Goal: Feedback & Contribution: Contribute content

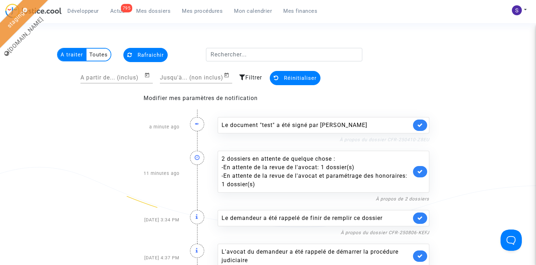
click at [413, 139] on link "À propos du dossier CFR-250410-Z8EU" at bounding box center [385, 139] width 90 height 5
click at [517, 6] on img at bounding box center [517, 10] width 10 height 10
click at [492, 44] on link "Déconnexion" at bounding box center [499, 47] width 56 height 11
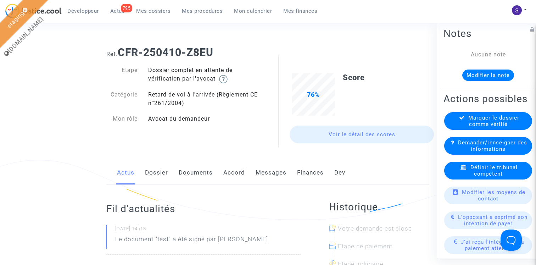
click at [199, 171] on link "Documents" at bounding box center [196, 172] width 34 height 23
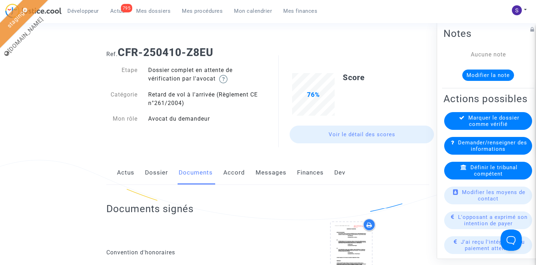
click at [157, 10] on span "Mes dossiers" at bounding box center [153, 11] width 34 height 6
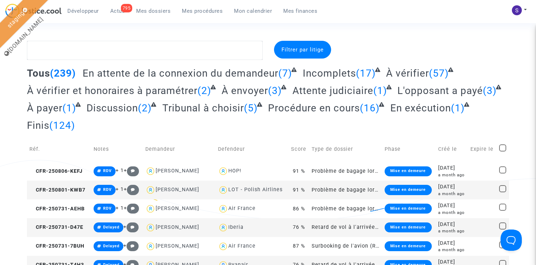
click at [87, 9] on span "Développeur" at bounding box center [83, 11] width 32 height 6
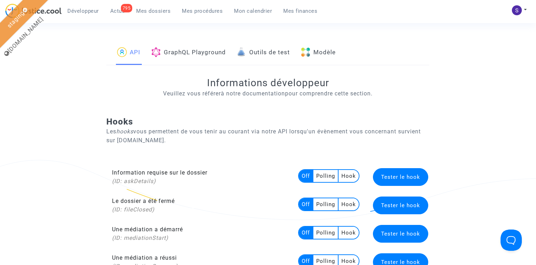
click at [321, 53] on link "Modèle" at bounding box center [318, 53] width 35 height 24
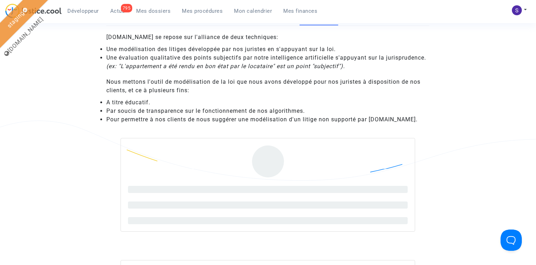
scroll to position [54, 0]
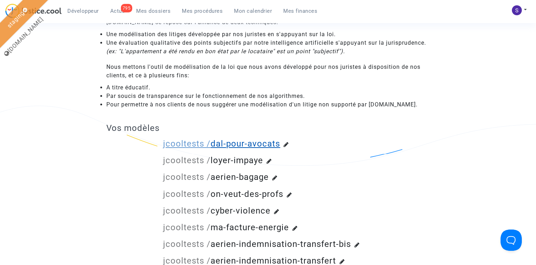
click at [242, 143] on link "jcooltests / dal-pour-avocats" at bounding box center [221, 144] width 117 height 10
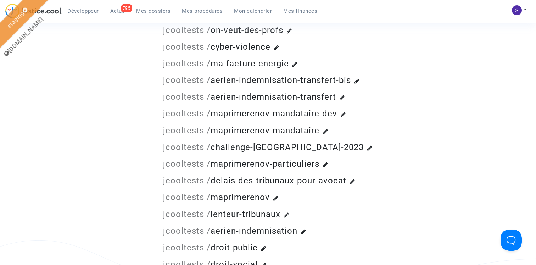
scroll to position [280, 0]
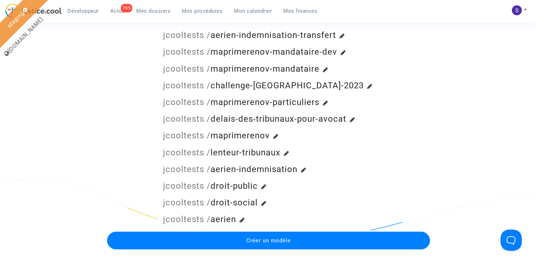
click at [258, 242] on span "Créer un modèle" at bounding box center [269, 240] width 44 height 6
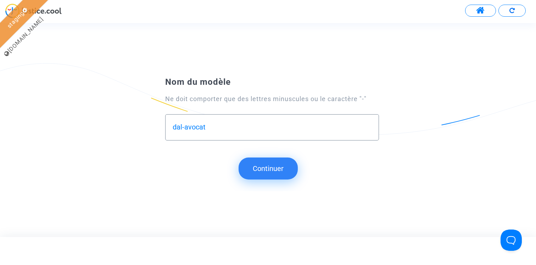
type input "dal-avocat"
click at [280, 169] on button "Continuer" at bounding box center [268, 169] width 59 height 22
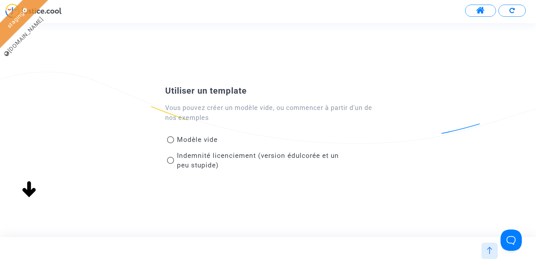
click at [203, 138] on span "Modèle vide" at bounding box center [197, 140] width 41 height 8
click at [171, 143] on input "Modèle vide" at bounding box center [170, 143] width 0 height 0
radio input "true"
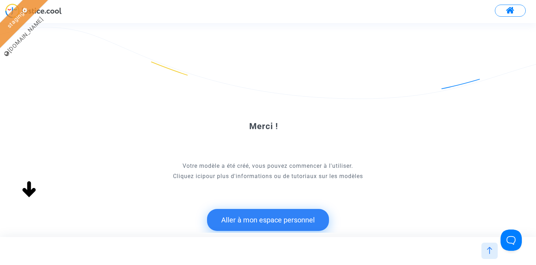
click at [257, 222] on button "Aller à mon espace personnel" at bounding box center [268, 220] width 122 height 22
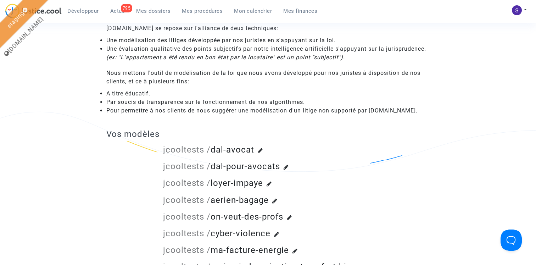
scroll to position [66, 0]
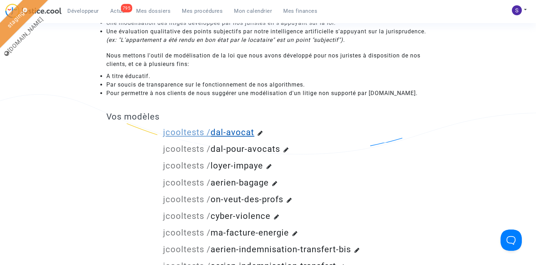
click at [233, 131] on link "jcooltests / dal-avocat" at bounding box center [208, 132] width 91 height 10
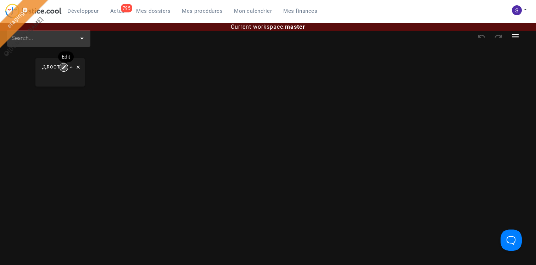
click at [64, 70] on icon "button" at bounding box center [64, 67] width 6 height 6
click at [61, 84] on icon "button" at bounding box center [59, 85] width 9 height 9
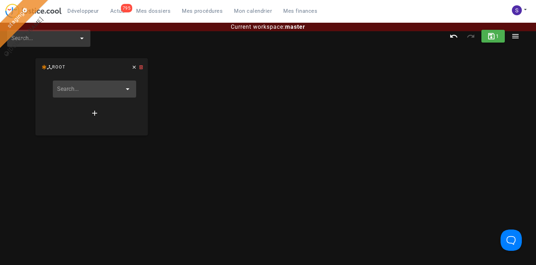
click at [75, 88] on input "text" at bounding box center [89, 88] width 65 height 11
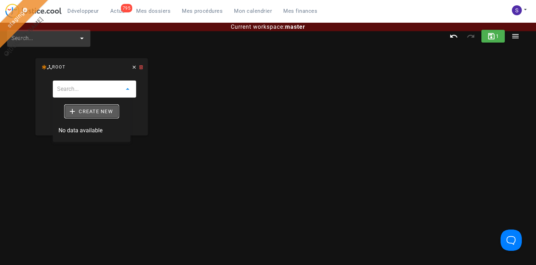
click at [89, 109] on span "Create new" at bounding box center [92, 111] width 42 height 6
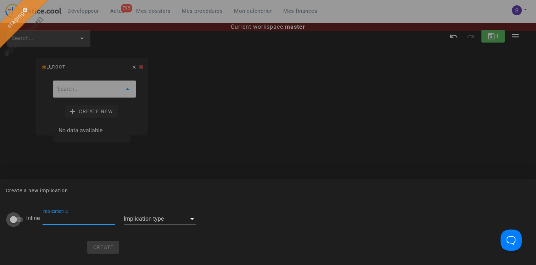
click at [16, 219] on div at bounding box center [13, 220] width 12 height 12
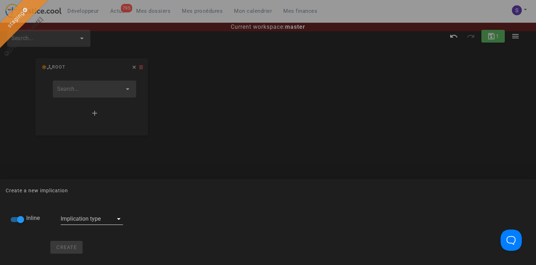
click at [113, 223] on div at bounding box center [118, 219] width 10 height 9
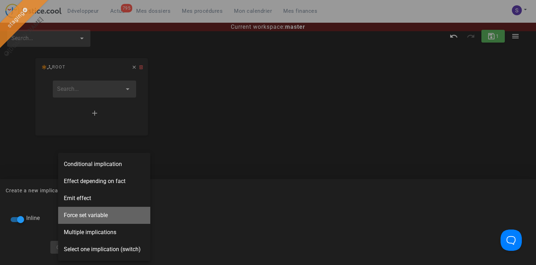
click at [103, 219] on span "Force set variable" at bounding box center [86, 215] width 44 height 9
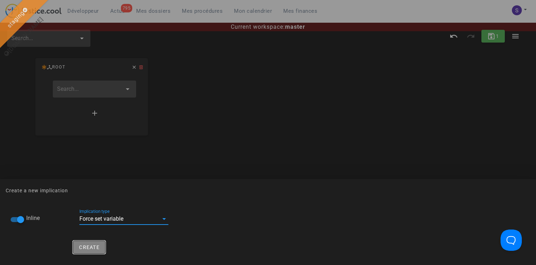
click at [81, 246] on span "Create" at bounding box center [89, 247] width 21 height 6
checkbox input "false"
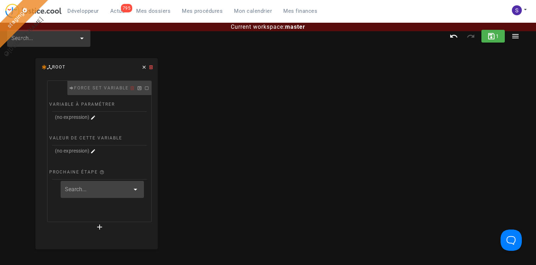
click at [94, 114] on div at bounding box center [93, 117] width 7 height 8
click at [94, 120] on icon "button" at bounding box center [93, 117] width 6 height 6
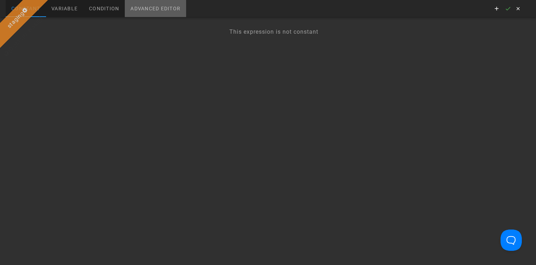
click at [164, 4] on div "Advanced editor" at bounding box center [155, 8] width 61 height 17
click at [143, 27] on div "1 Enter to Rename, ⇧Enter to Preview" at bounding box center [268, 141] width 536 height 248
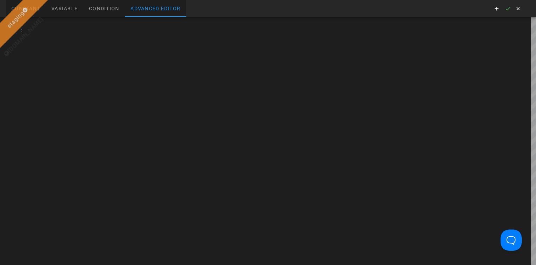
click at [143, 27] on div at bounding box center [279, 141] width 514 height 248
type textarea "litigationType"
click at [507, 8] on icon "button" at bounding box center [508, 8] width 6 height 6
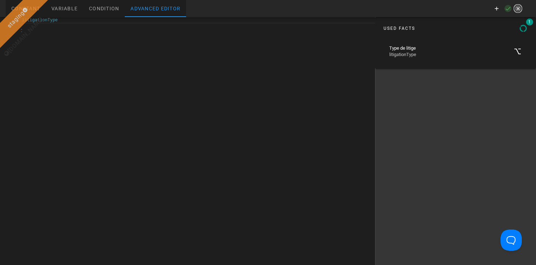
click at [519, 8] on icon "button" at bounding box center [518, 8] width 6 height 6
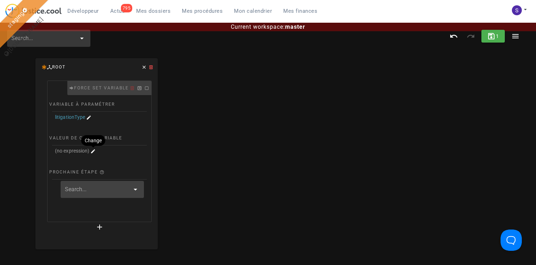
click at [88, 152] on span "(no expression)" at bounding box center [72, 151] width 35 height 8
click at [92, 152] on icon "button" at bounding box center [93, 151] width 6 height 6
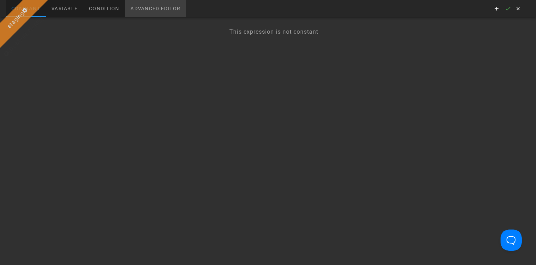
click at [160, 4] on div "Advanced editor" at bounding box center [155, 8] width 61 height 17
click at [35, 27] on div at bounding box center [28, 22] width 13 height 10
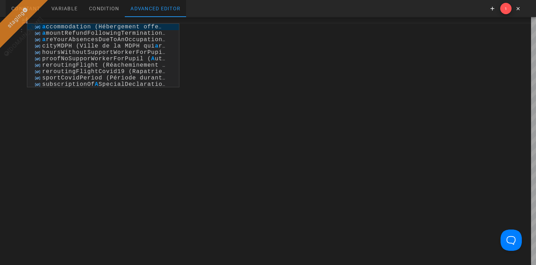
scroll to position [0, 7]
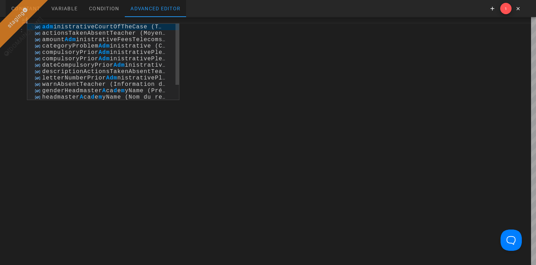
type textarea "a"
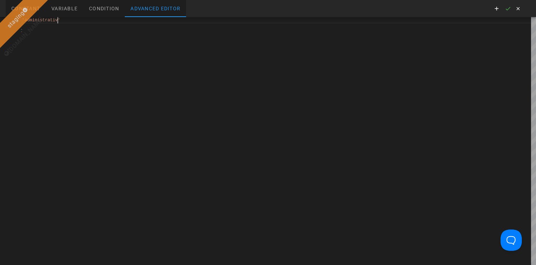
scroll to position [0, 38]
type textarea "'administrative'"
click at [506, 9] on icon "button" at bounding box center [508, 8] width 6 height 6
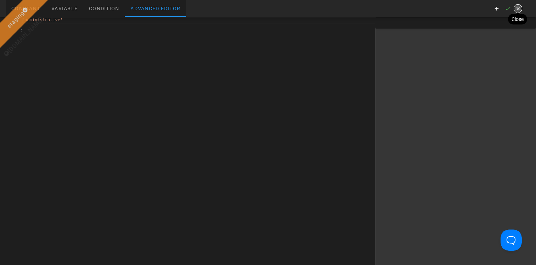
click at [519, 9] on icon "button" at bounding box center [518, 8] width 6 height 6
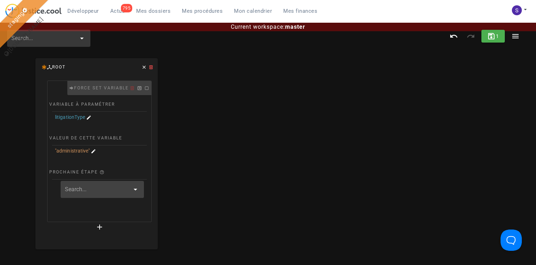
click at [107, 195] on div at bounding box center [102, 189] width 83 height 17
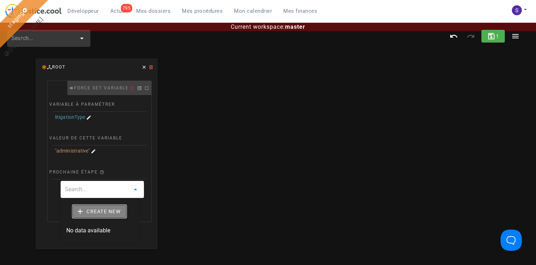
click at [115, 210] on span "Create new" at bounding box center [99, 211] width 42 height 6
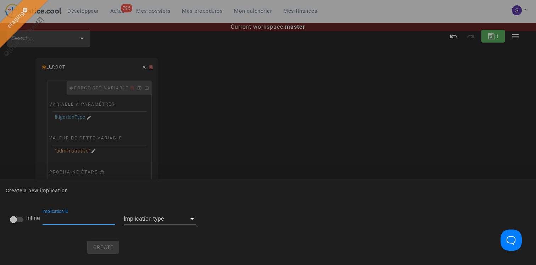
click at [23, 217] on input "Inline" at bounding box center [16, 219] width 13 height 9
checkbox input "false"
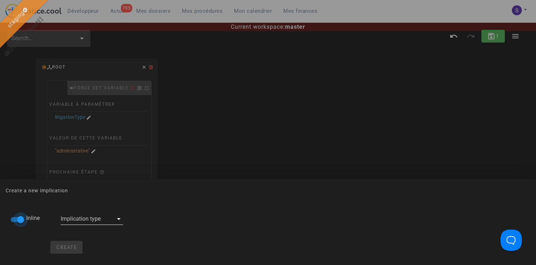
click at [77, 219] on div at bounding box center [87, 218] width 53 height 11
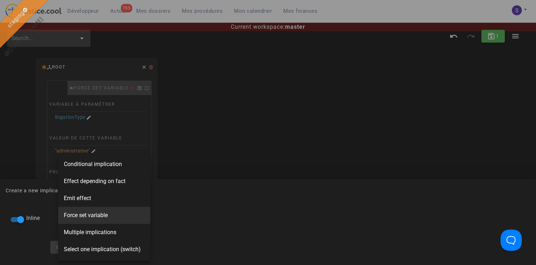
click at [91, 220] on div "Force set variable" at bounding box center [104, 215] width 92 height 17
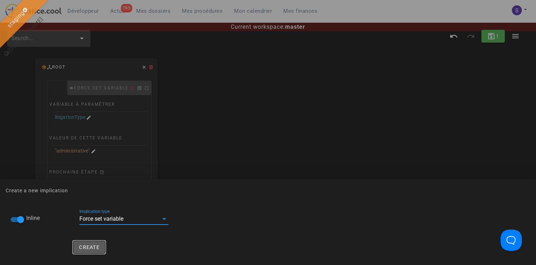
click at [90, 243] on button "Create" at bounding box center [89, 247] width 32 height 13
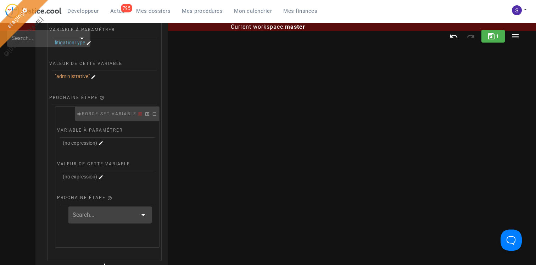
scroll to position [98, 0]
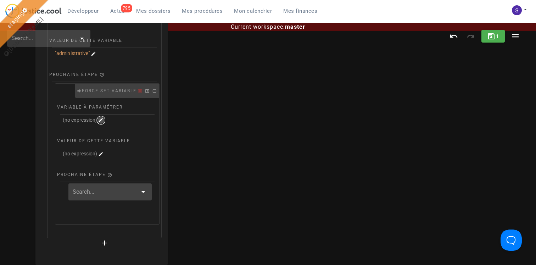
click at [102, 119] on icon "button" at bounding box center [101, 120] width 6 height 6
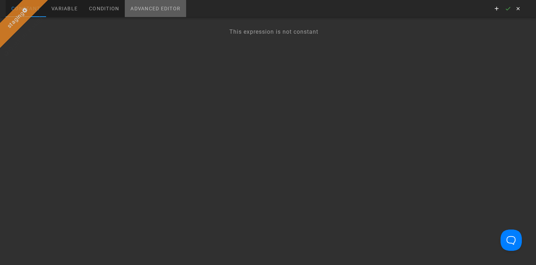
click at [149, 7] on div "Advanced editor" at bounding box center [155, 8] width 61 height 17
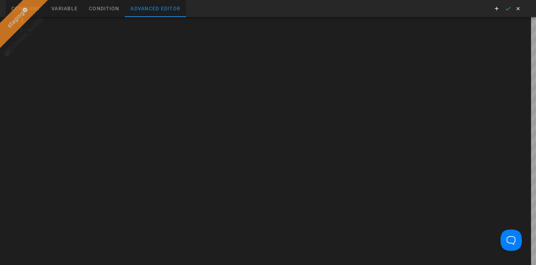
click at [85, 28] on div at bounding box center [279, 141] width 514 height 248
paste textarea "categoryProblemAdministrative"
type textarea "categoryProblemAdministrative"
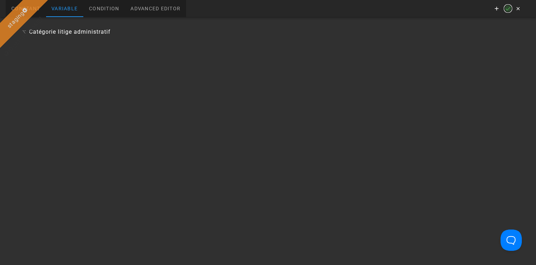
click at [508, 9] on icon "button" at bounding box center [508, 8] width 6 height 6
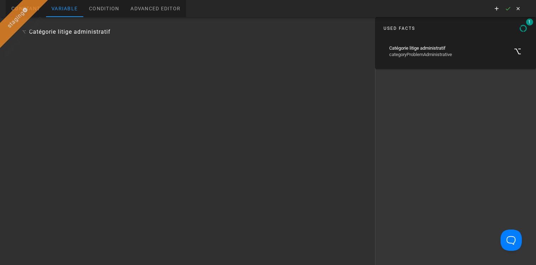
click at [524, 9] on div "Constant Variable Condition Advanced editor" at bounding box center [268, 8] width 536 height 17
click at [521, 9] on icon "button" at bounding box center [518, 8] width 6 height 6
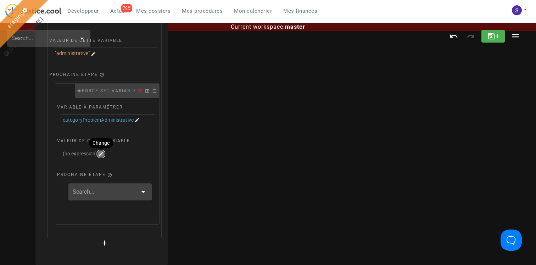
click at [104, 153] on icon "button" at bounding box center [101, 154] width 6 height 6
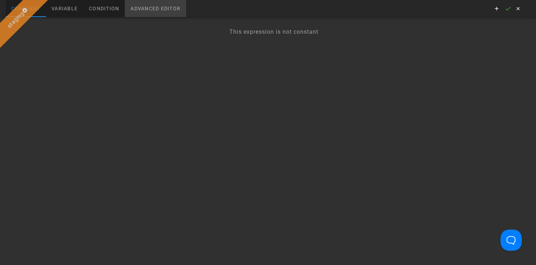
click at [143, 11] on div "Advanced editor" at bounding box center [155, 8] width 61 height 17
click at [35, 27] on div at bounding box center [28, 22] width 13 height 10
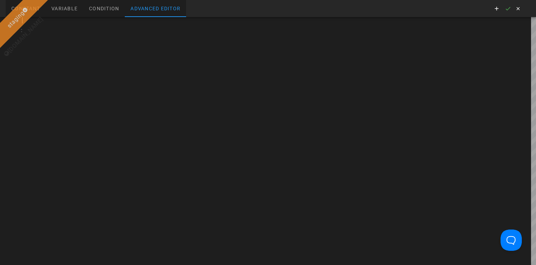
type textarea """"
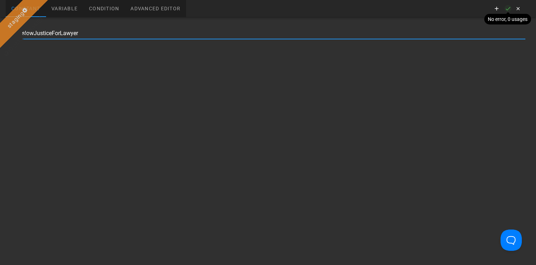
type input "slowJusticeForLawyer"
click at [506, 10] on icon "button" at bounding box center [508, 8] width 6 height 6
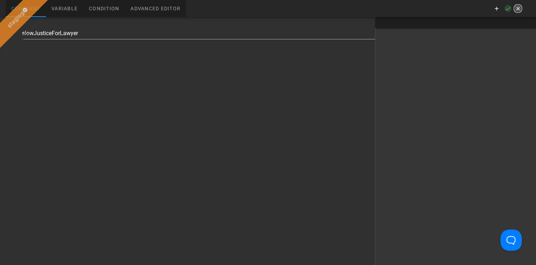
click at [521, 10] on icon "button" at bounding box center [518, 8] width 6 height 6
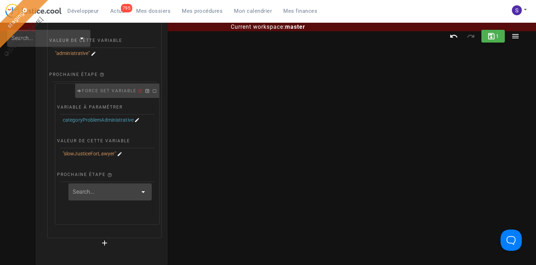
click at [89, 197] on div at bounding box center [109, 191] width 83 height 17
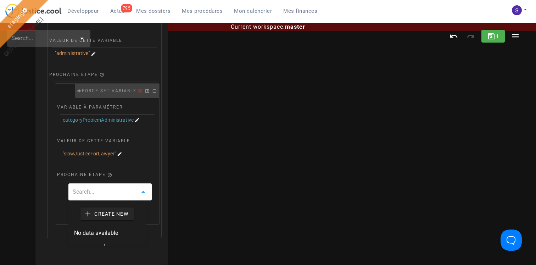
click at [105, 221] on div "Create new" at bounding box center [107, 213] width 66 height 21
click at [105, 215] on span "Create new" at bounding box center [107, 214] width 42 height 6
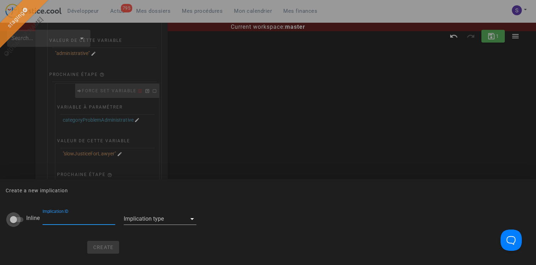
click at [18, 221] on div at bounding box center [13, 220] width 12 height 12
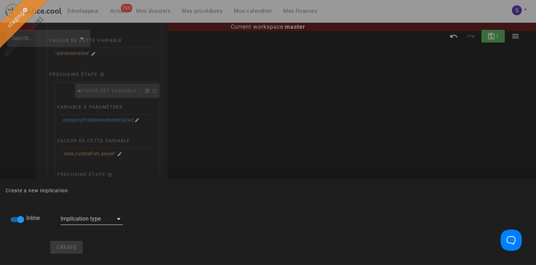
click at [86, 223] on div at bounding box center [87, 218] width 53 height 11
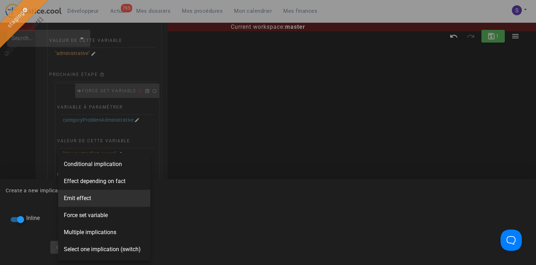
click at [89, 198] on span "Emit effect" at bounding box center [77, 198] width 27 height 9
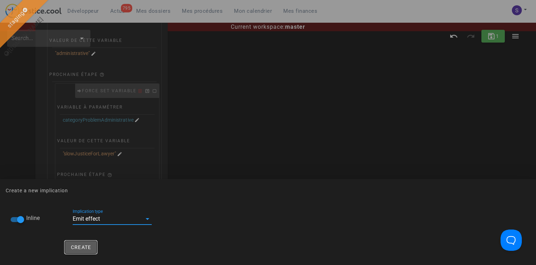
click at [75, 244] on button "Create" at bounding box center [81, 247] width 32 height 13
checkbox input "false"
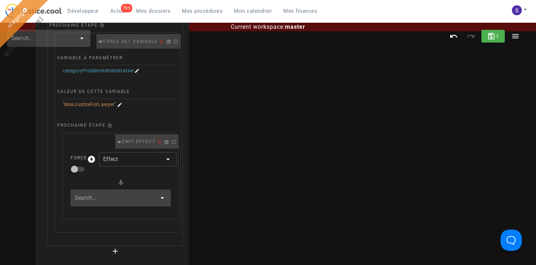
scroll to position [155, 0]
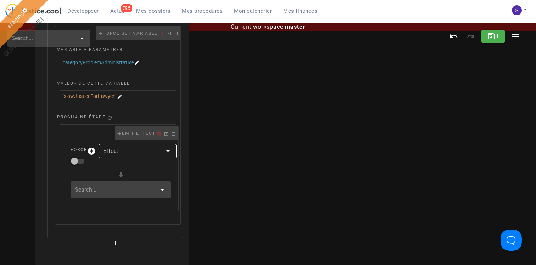
click at [131, 155] on div at bounding box center [132, 151] width 59 height 14
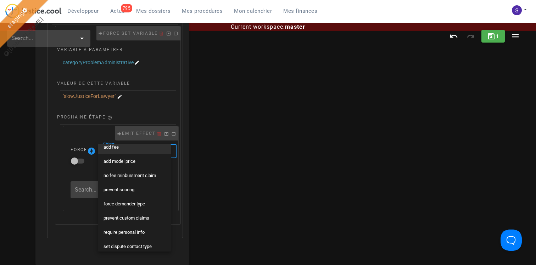
scroll to position [64, 0]
click at [129, 187] on div "prevent scoring" at bounding box center [135, 190] width 62 height 6
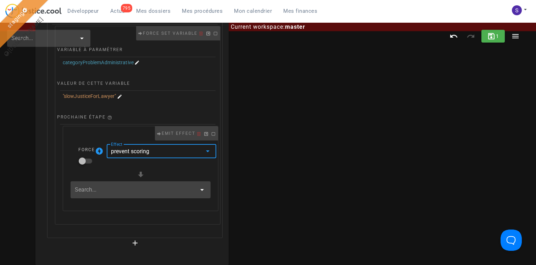
click at [114, 192] on input "text" at bounding box center [136, 189] width 122 height 11
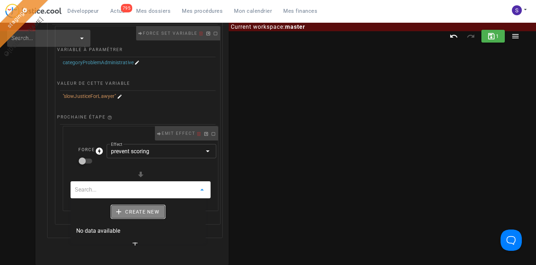
click at [140, 216] on button "Create new" at bounding box center [138, 211] width 54 height 13
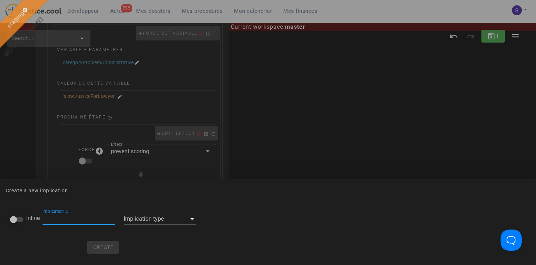
click at [23, 220] on div "Inline" at bounding box center [22, 220] width 24 height 10
checkbox input "true"
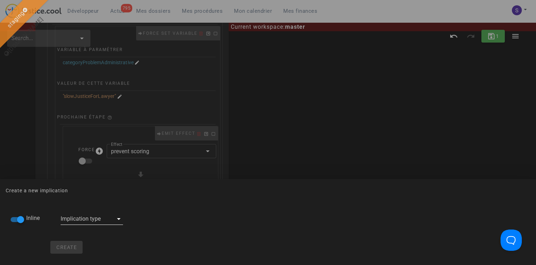
click at [90, 222] on div at bounding box center [87, 218] width 53 height 11
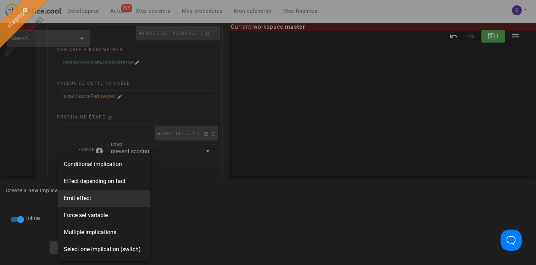
click at [91, 200] on span "Emit effect" at bounding box center [77, 198] width 27 height 9
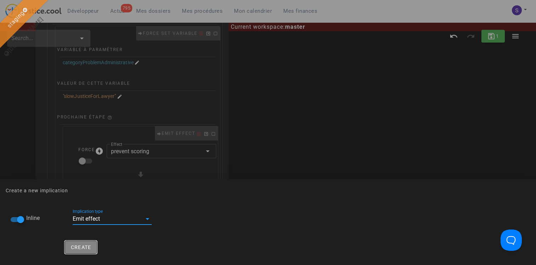
click at [72, 246] on span "Create" at bounding box center [81, 247] width 21 height 6
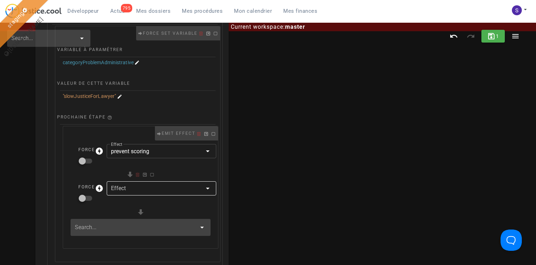
click at [142, 188] on div at bounding box center [156, 188] width 91 height 14
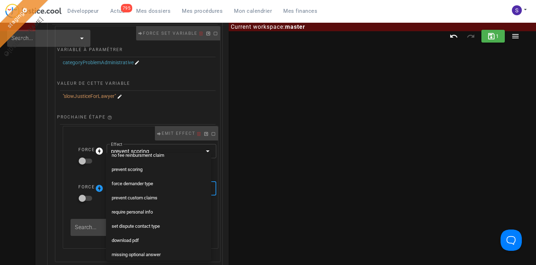
scroll to position [97, 0]
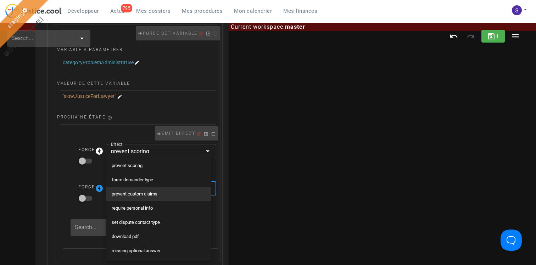
click at [146, 195] on div "prevent custom claims" at bounding box center [159, 194] width 94 height 6
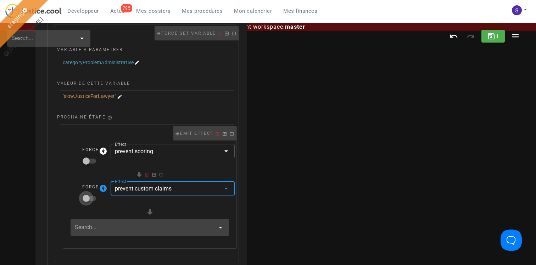
click at [88, 193] on div at bounding box center [86, 198] width 12 height 12
checkbox input "true"
click at [135, 230] on input "text" at bounding box center [145, 227] width 140 height 11
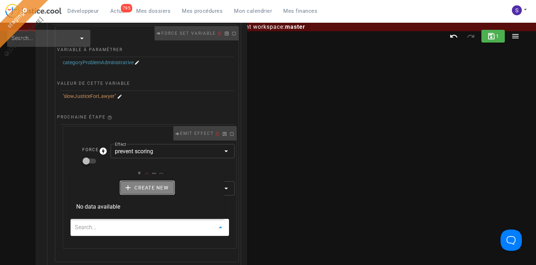
click at [149, 186] on span "Create new" at bounding box center [147, 187] width 42 height 6
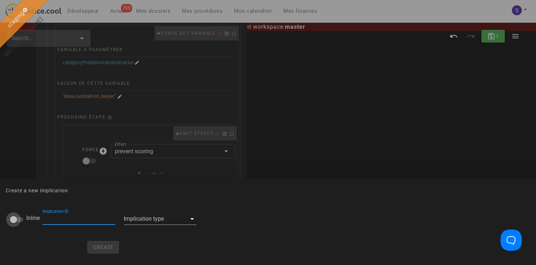
click at [17, 220] on div at bounding box center [13, 220] width 12 height 12
checkbox input "true"
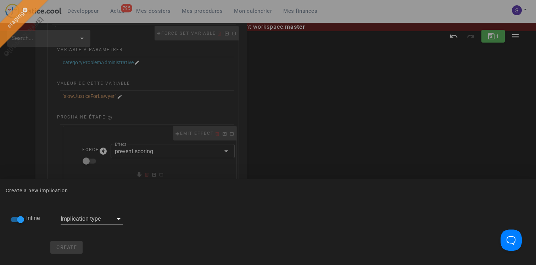
click at [96, 222] on div at bounding box center [87, 218] width 53 height 11
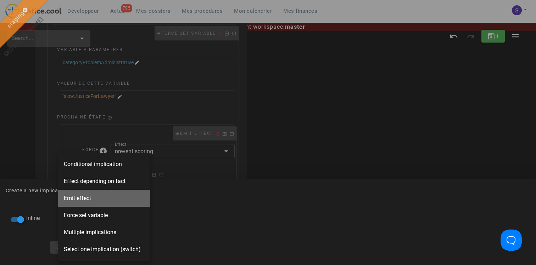
click at [98, 198] on div "Emit effect" at bounding box center [104, 198] width 92 height 17
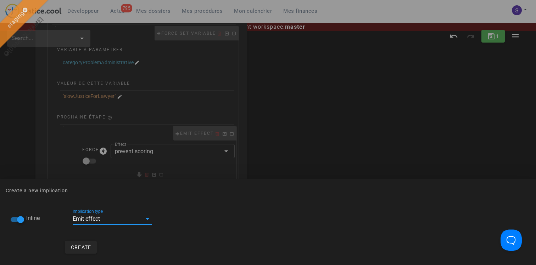
click at [81, 237] on div "Create" at bounding box center [81, 247] width 150 height 21
click at [81, 242] on button "Create" at bounding box center [81, 247] width 32 height 13
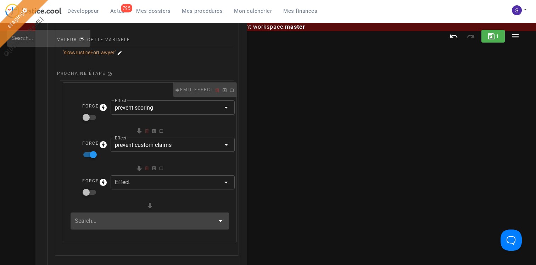
scroll to position [230, 0]
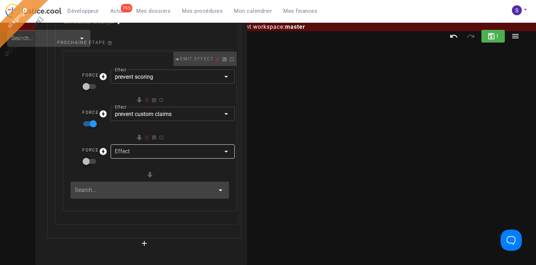
click at [152, 151] on div at bounding box center [168, 151] width 106 height 14
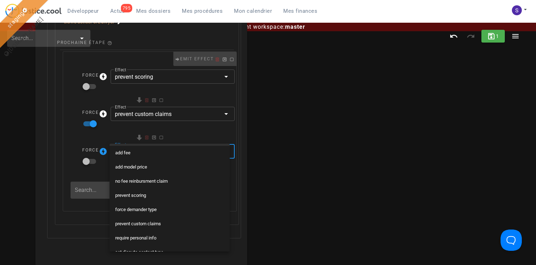
scroll to position [66, 0]
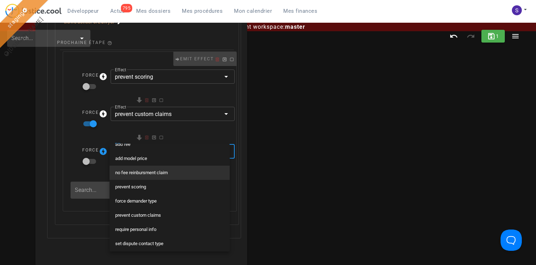
click at [155, 169] on div "no fee reinbursment claim" at bounding box center [169, 172] width 109 height 11
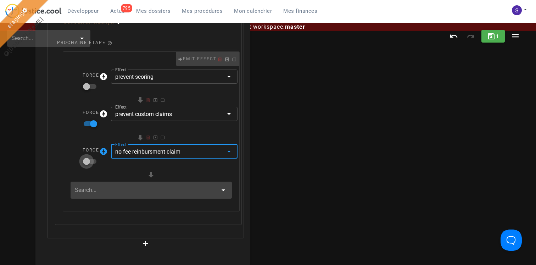
click at [90, 159] on div at bounding box center [87, 161] width 12 height 12
checkbox input "true"
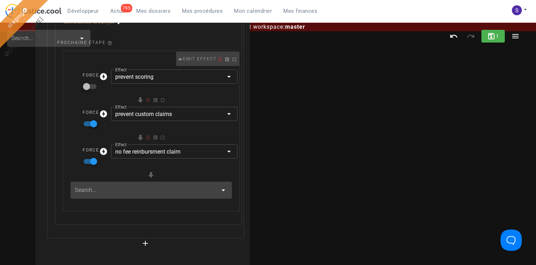
click at [118, 188] on input "text" at bounding box center [146, 189] width 143 height 11
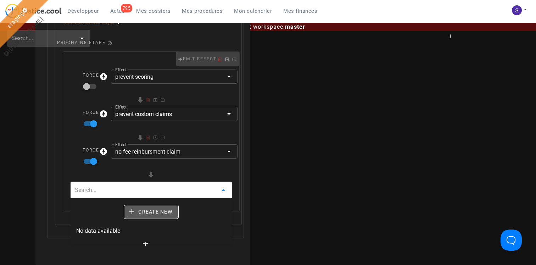
click at [153, 210] on span "Create new" at bounding box center [151, 212] width 42 height 6
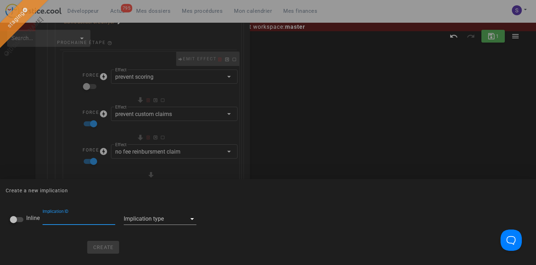
click at [22, 212] on div "Inline" at bounding box center [22, 219] width 33 height 33
click at [19, 215] on div at bounding box center [13, 220] width 12 height 12
checkbox input "true"
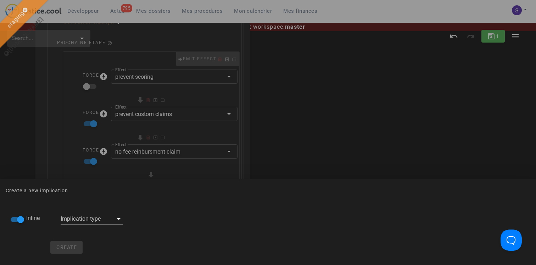
click at [83, 215] on div at bounding box center [87, 218] width 53 height 11
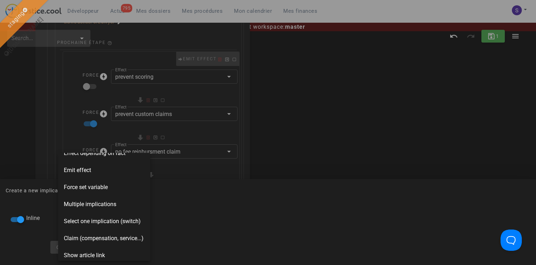
scroll to position [0, 0]
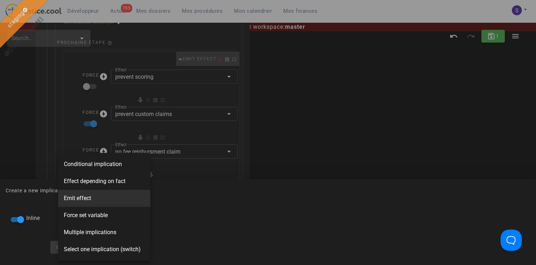
click at [87, 200] on span "Emit effect" at bounding box center [77, 198] width 27 height 9
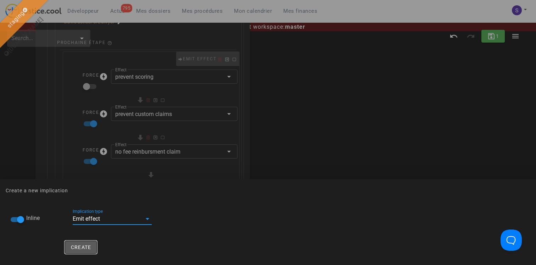
click at [81, 245] on span "Create" at bounding box center [81, 247] width 21 height 6
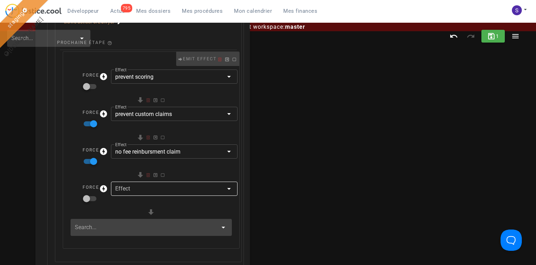
click at [153, 190] on div at bounding box center [169, 189] width 108 height 14
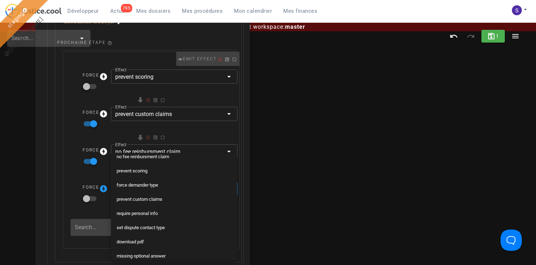
scroll to position [97, 0]
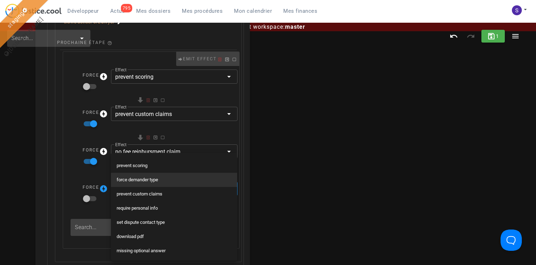
click at [155, 179] on div "force demander type" at bounding box center [174, 180] width 115 height 6
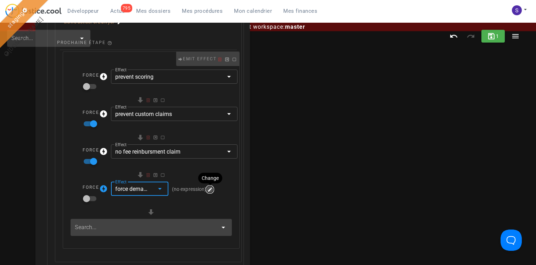
click at [211, 189] on icon "button" at bounding box center [210, 189] width 6 height 6
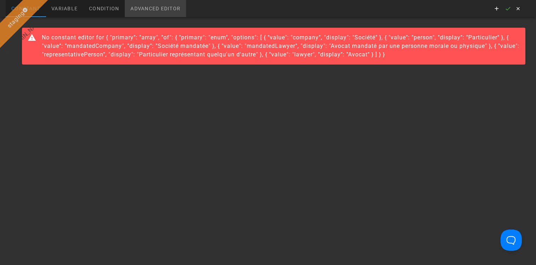
click at [162, 12] on div "Advanced editor" at bounding box center [155, 8] width 61 height 17
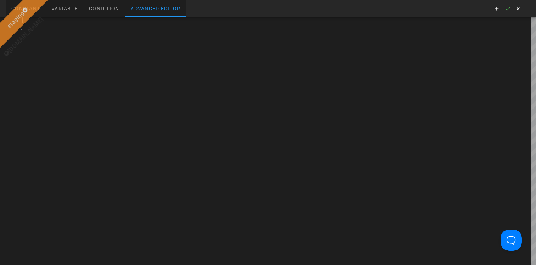
click at [130, 24] on div at bounding box center [279, 141] width 514 height 248
type textarea "['lawyer']"
click at [509, 10] on icon "button" at bounding box center [508, 8] width 6 height 6
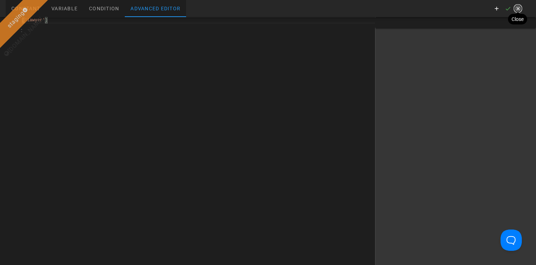
click at [517, 10] on icon "button" at bounding box center [518, 8] width 6 height 6
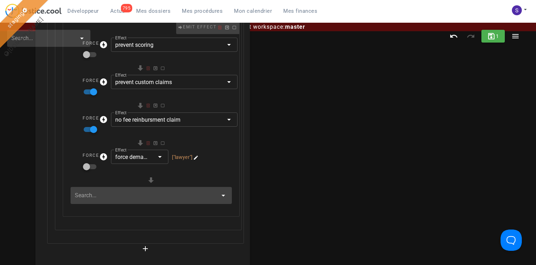
scroll to position [267, 0]
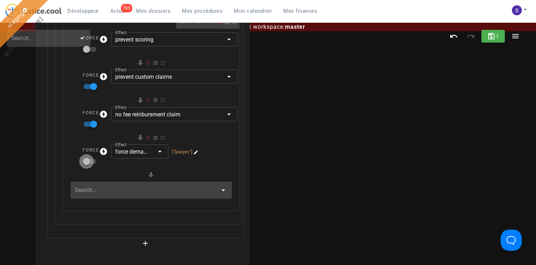
click at [89, 159] on div at bounding box center [87, 161] width 12 height 12
checkbox input "true"
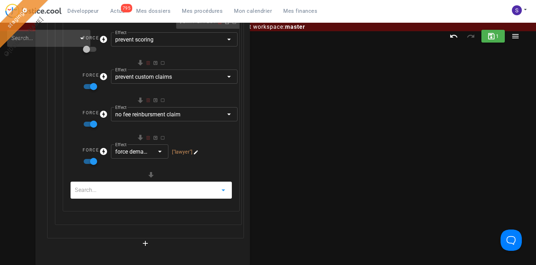
click at [156, 189] on input "text" at bounding box center [146, 189] width 143 height 11
type input "avocat"
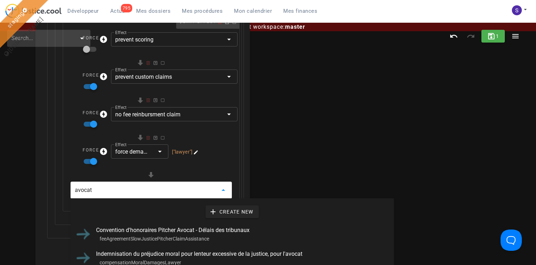
scroll to position [14, 0]
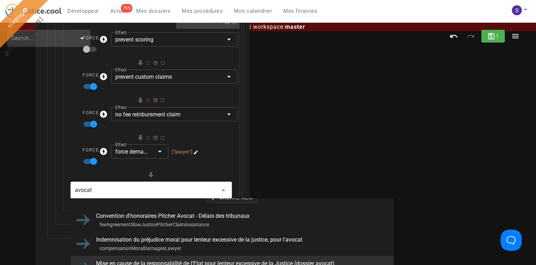
click at [181, 261] on div "Mise en cause de la responsabilité de l'Etat pour lenteur excessive de la Justi…" at bounding box center [242, 263] width 292 height 7
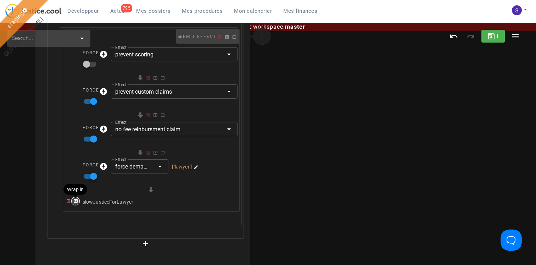
click at [76, 200] on icon "button" at bounding box center [75, 201] width 6 height 6
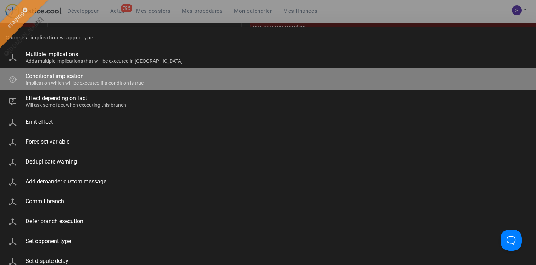
click at [88, 80] on div "Conditional implication Implication which will be executed if a condition is tr…" at bounding box center [278, 79] width 505 height 22
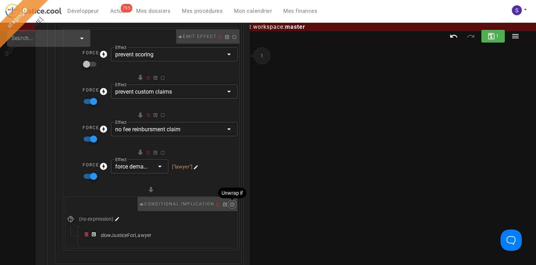
click at [233, 204] on icon "button" at bounding box center [232, 204] width 6 height 6
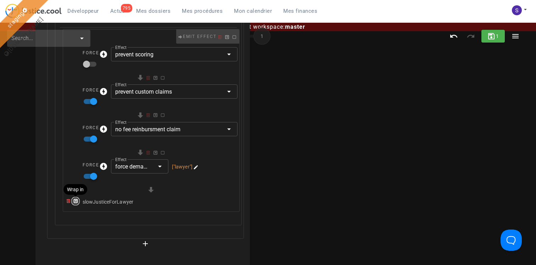
click at [75, 199] on icon "button" at bounding box center [75, 201] width 6 height 6
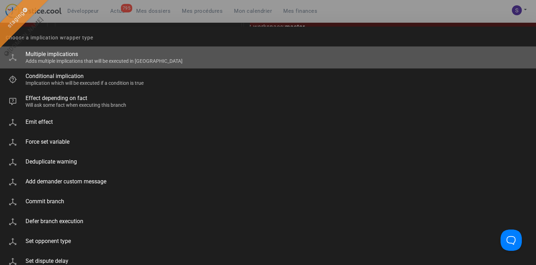
click at [83, 57] on div "Multiple implications" at bounding box center [278, 54] width 505 height 7
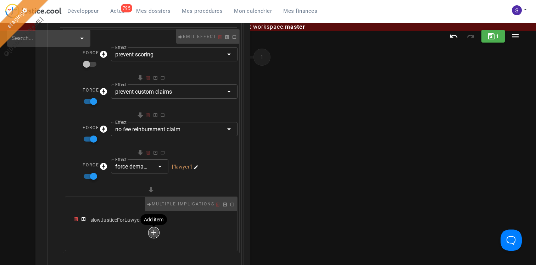
click at [152, 233] on icon "button" at bounding box center [154, 232] width 9 height 9
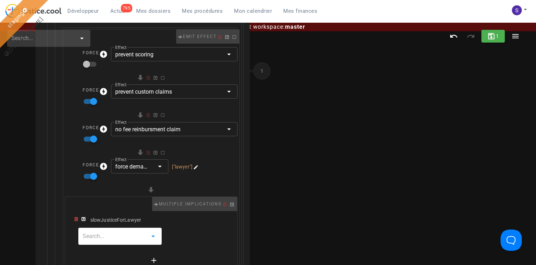
click at [130, 235] on input "text" at bounding box center [115, 236] width 65 height 11
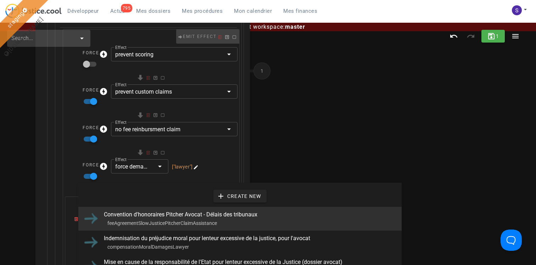
scroll to position [14, 0]
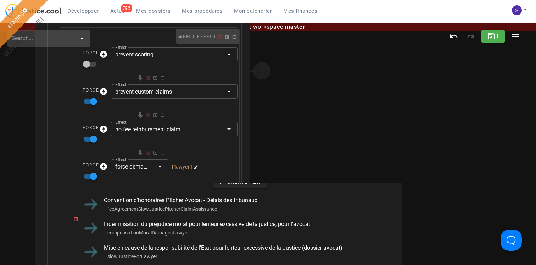
type input "avocat"
click at [281, 153] on div "root Force set variable Variable à paramétrer litigationType Valeur de cette va…" at bounding box center [268, 144] width 536 height 242
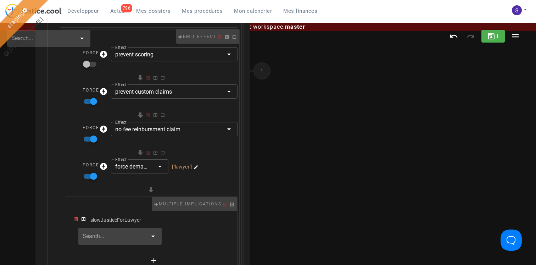
click at [119, 232] on input "text" at bounding box center [115, 236] width 65 height 11
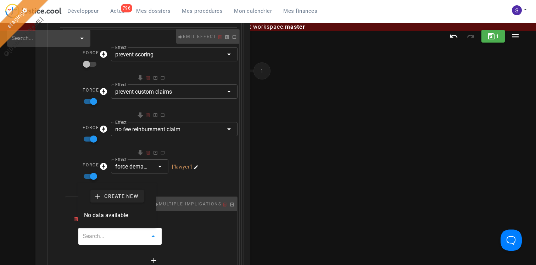
click at [118, 238] on input "text" at bounding box center [115, 236] width 65 height 11
paste input "feeAgreementSlowJusticeLawyer"
type input "feeAgreementSlowJusticeLawyer"
click at [122, 234] on input "text" at bounding box center [115, 236] width 65 height 11
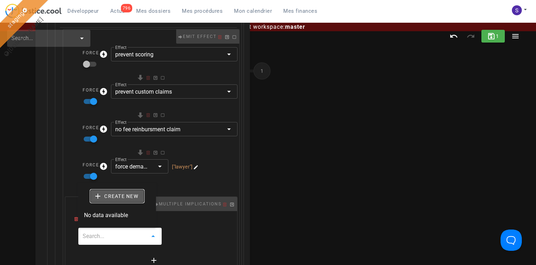
click at [121, 200] on button "Create new" at bounding box center [117, 196] width 54 height 13
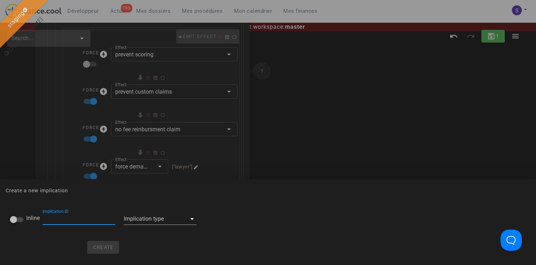
paste input "feeAgreementSlowJusticeLawyer"
type input "feeAgreementSlowJusticeLawyer"
click at [129, 216] on div at bounding box center [155, 218] width 63 height 11
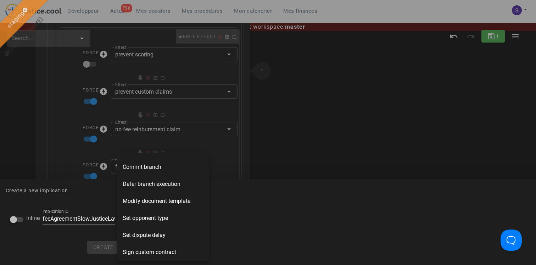
scroll to position [187, 0]
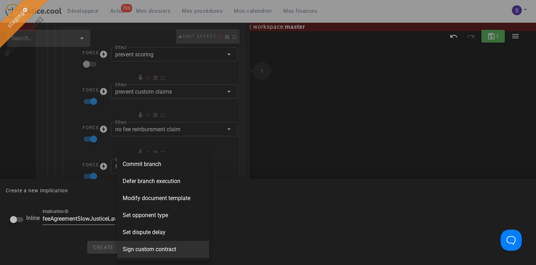
click at [135, 246] on span "Sign custom contract" at bounding box center [150, 249] width 54 height 9
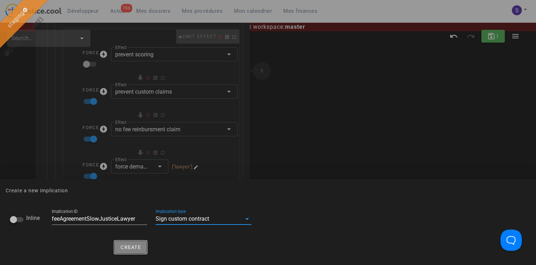
click at [120, 246] on span "Create" at bounding box center [130, 247] width 21 height 6
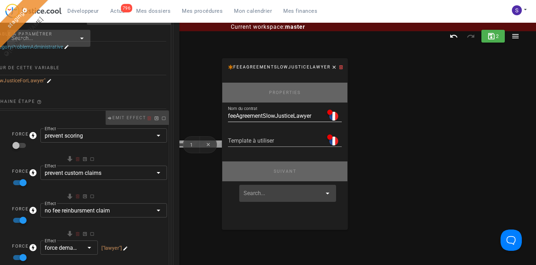
scroll to position [171, 71]
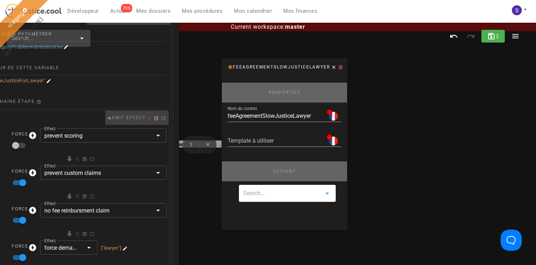
click at [269, 197] on input "text" at bounding box center [282, 193] width 78 height 11
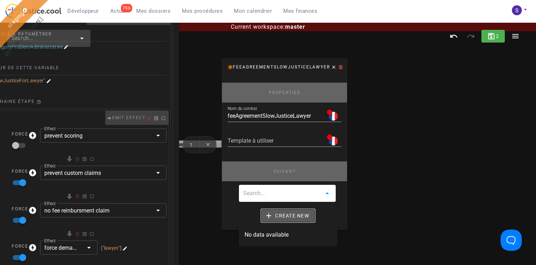
click at [279, 213] on span "Create new" at bounding box center [288, 216] width 42 height 6
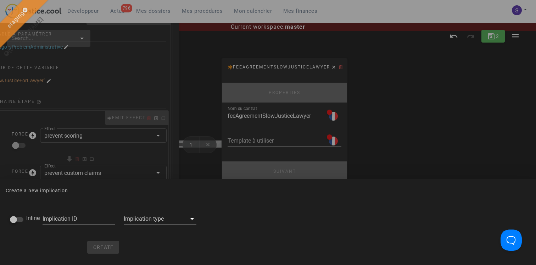
click at [23, 221] on div "Inline" at bounding box center [22, 220] width 24 height 10
click at [92, 221] on div at bounding box center [87, 218] width 53 height 11
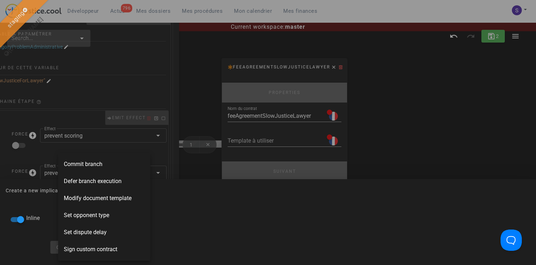
scroll to position [161, 0]
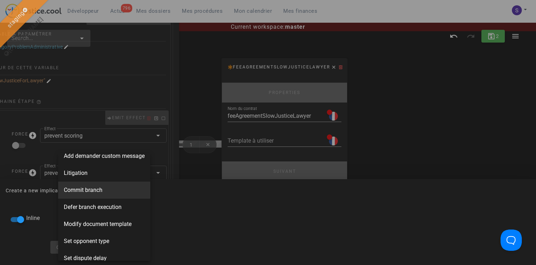
click at [95, 190] on span "Commit branch" at bounding box center [83, 190] width 39 height 9
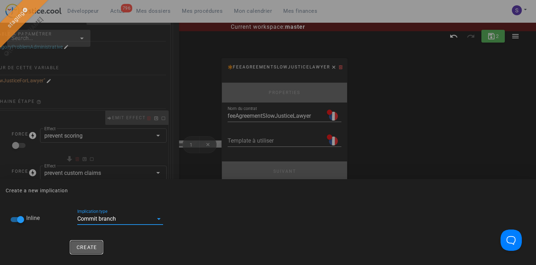
click at [77, 250] on button "Create" at bounding box center [87, 247] width 32 height 13
checkbox input "false"
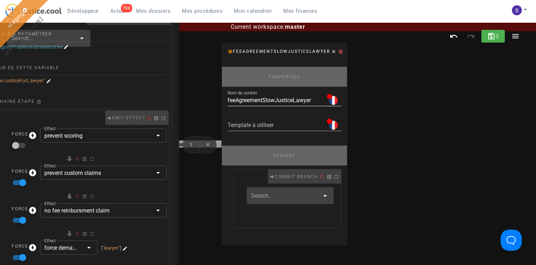
click at [306, 101] on input "feeAgreementSlowJusticeLawyer" at bounding box center [276, 100] width 97 height 11
click at [269, 101] on input "feeAgreementSlowJusticeLawyer" at bounding box center [276, 100] width 97 height 11
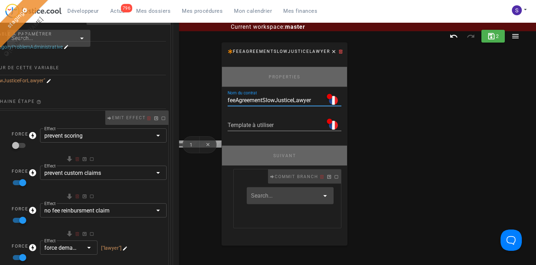
paste input "CONVENTION D’HONORAIRES ET DE PARTENARIAT"
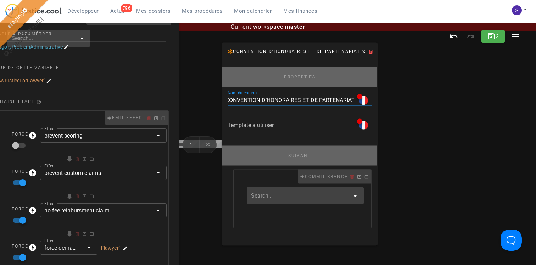
scroll to position [0, 2]
drag, startPoint x: 231, startPoint y: 100, endPoint x: 404, endPoint y: 100, distance: 173.5
click at [404, 100] on div "root Force set variable Variable à paramétrer litigationType Valeur de cette va…" at bounding box center [233, 9] width 536 height 242
type input "Convention d'honoraires et de partenariat"
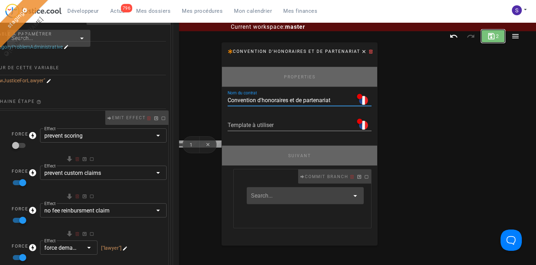
click at [501, 36] on button "2" at bounding box center [494, 36] width 24 height 13
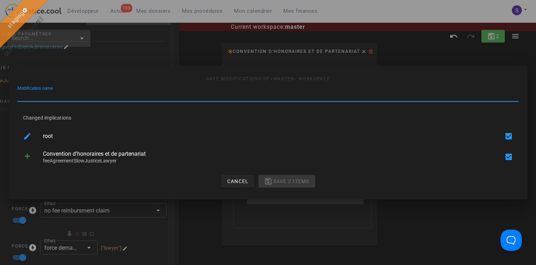
click at [187, 95] on input "Modification name" at bounding box center [268, 95] width 502 height 11
type input "add litigation"
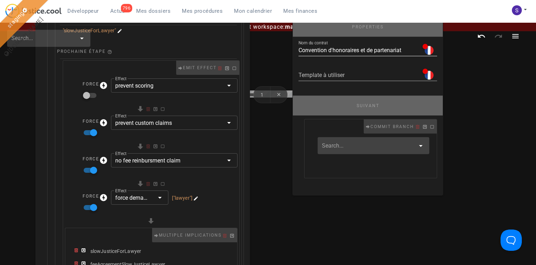
scroll to position [237, 0]
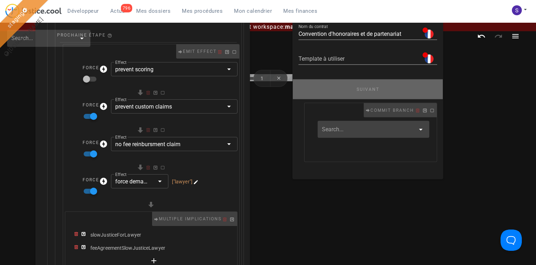
click at [161, 11] on span "Mes dossiers" at bounding box center [153, 11] width 34 height 6
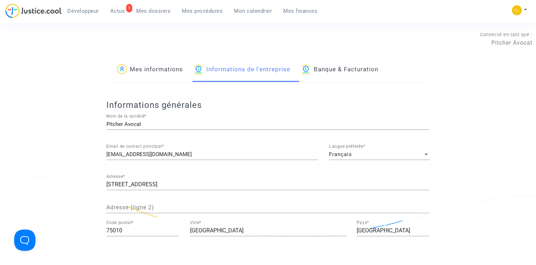
click at [87, 10] on span "Développeur" at bounding box center [83, 11] width 32 height 6
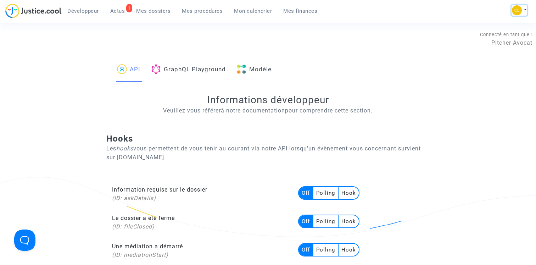
click at [520, 10] on img at bounding box center [517, 10] width 10 height 10
click at [277, 70] on div "API GraphQL Playground Modèle" at bounding box center [267, 70] width 323 height 24
click at [270, 71] on link "Modèle" at bounding box center [254, 70] width 35 height 24
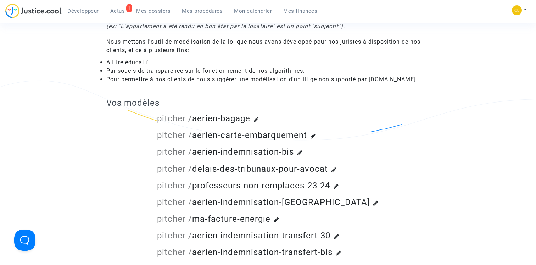
scroll to position [73, 0]
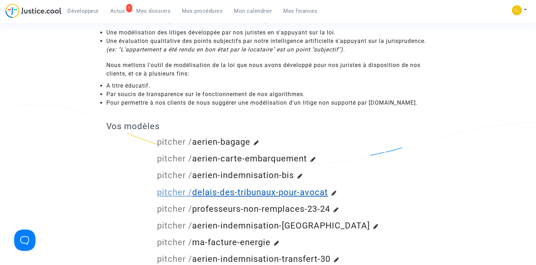
click at [257, 191] on link "pitcher / delais-des-tribunaux-pour-avocat" at bounding box center [242, 192] width 171 height 10
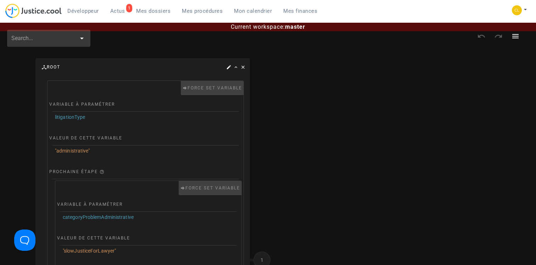
click at [208, 10] on span "Mes procédures" at bounding box center [202, 11] width 41 height 6
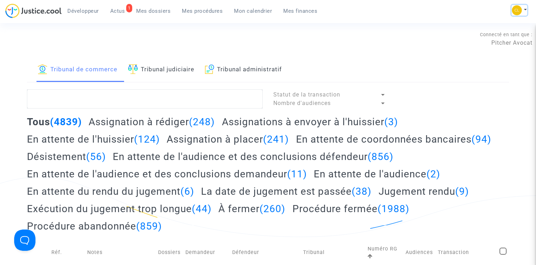
click at [522, 9] on img at bounding box center [517, 10] width 10 height 10
click at [484, 60] on link "Déconnexion" at bounding box center [492, 59] width 72 height 11
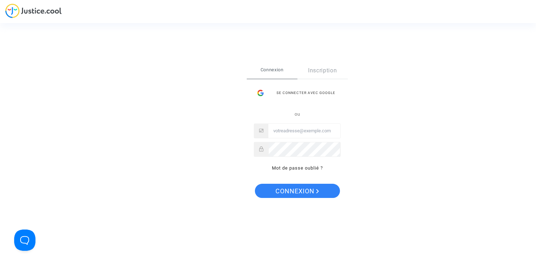
type input "[PERSON_NAME][EMAIL_ADDRESS][DOMAIN_NAME]"
click at [313, 131] on input "[PERSON_NAME][EMAIL_ADDRESS][DOMAIN_NAME]" at bounding box center [305, 131] width 72 height 14
